Goal: Task Accomplishment & Management: Complete application form

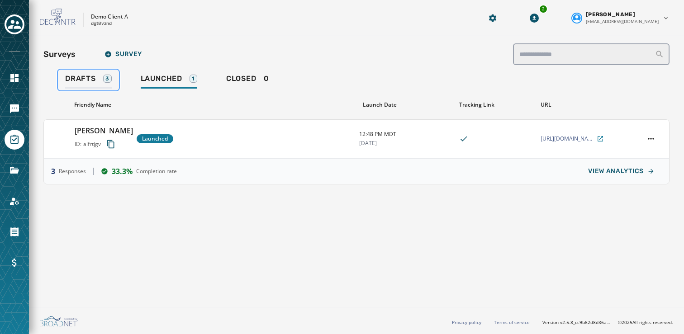
click at [95, 78] on span "Drafts" at bounding box center [80, 78] width 31 height 9
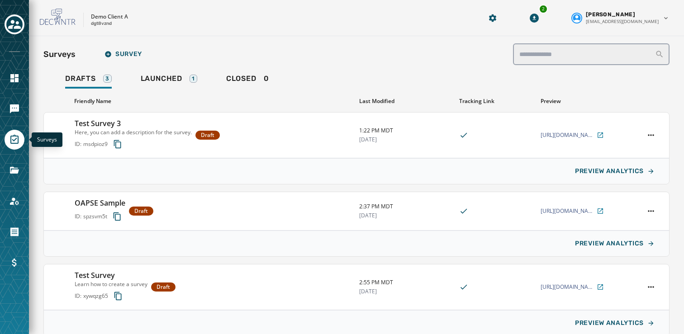
click at [10, 143] on icon "Navigate to Surveys" at bounding box center [14, 139] width 11 height 11
click at [126, 56] on span "Survey" at bounding box center [124, 54] width 38 height 7
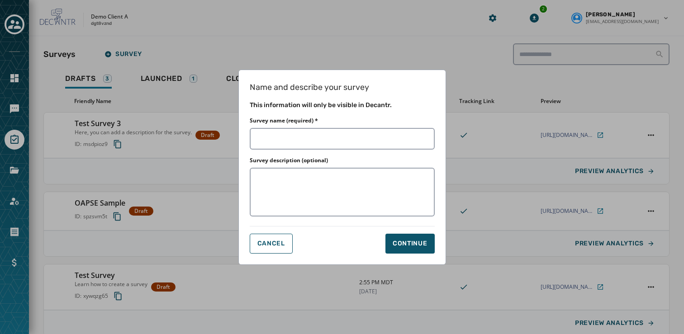
click at [183, 51] on div "Name and describe your survey This information will only be visible in [GEOGRAP…" at bounding box center [342, 167] width 684 height 334
click at [269, 245] on span "Cancel" at bounding box center [271, 243] width 28 height 7
